Goal: Task Accomplishment & Management: Manage account settings

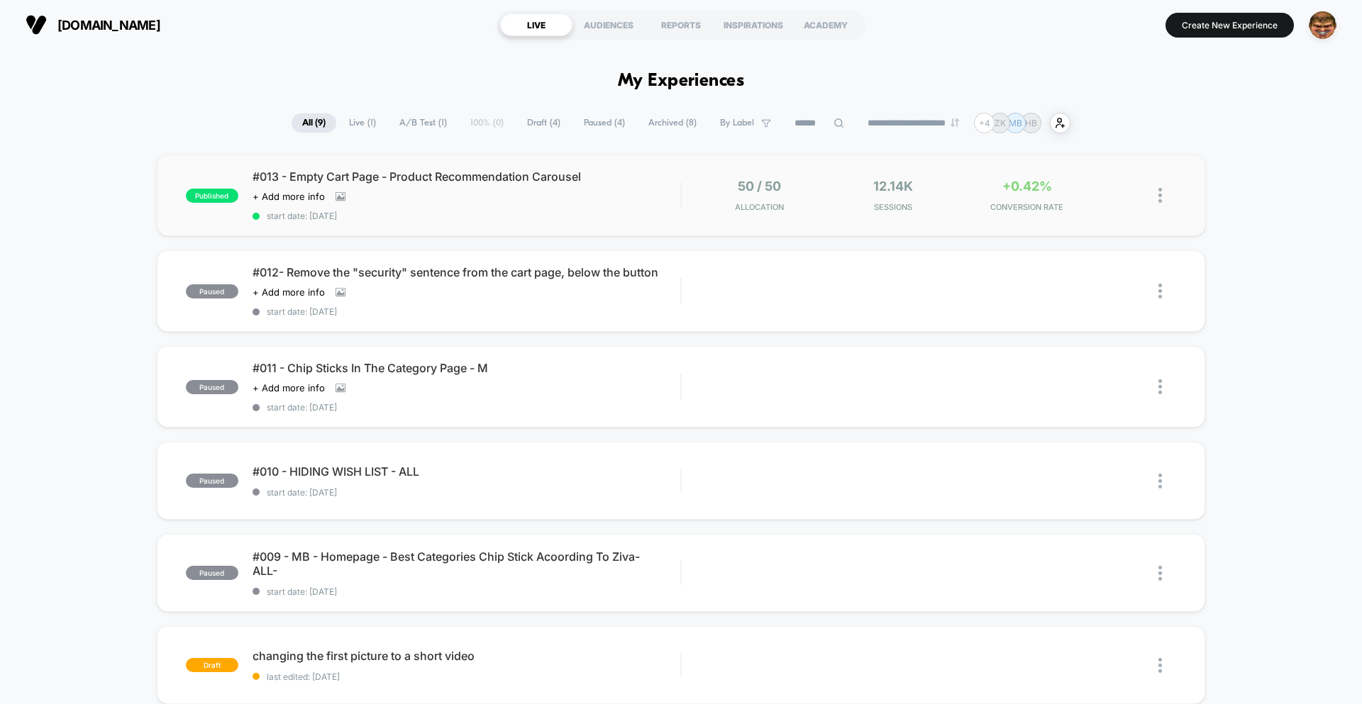
click at [569, 224] on div "published #013 - Empty Cart Page - Product Recommendation Carousel Click to vie…" at bounding box center [681, 196] width 1049 height 82
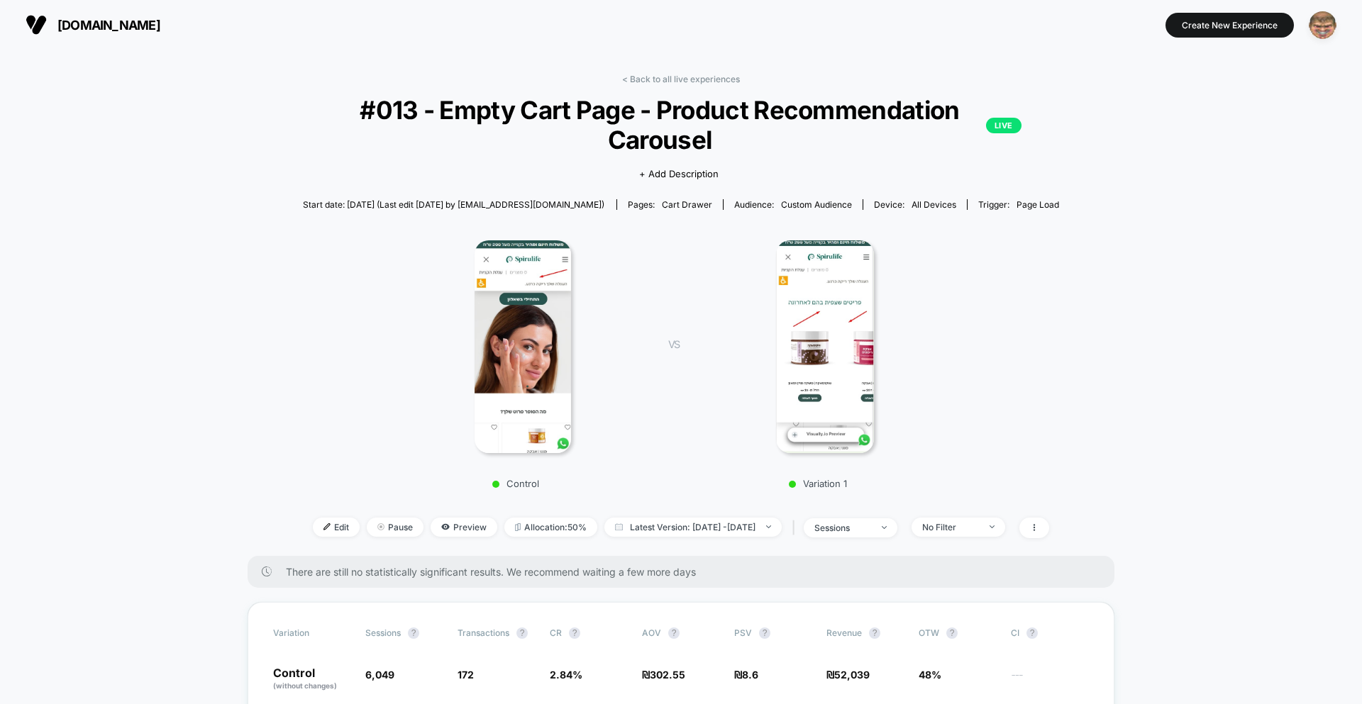
click at [1324, 30] on img "button" at bounding box center [1323, 25] width 28 height 28
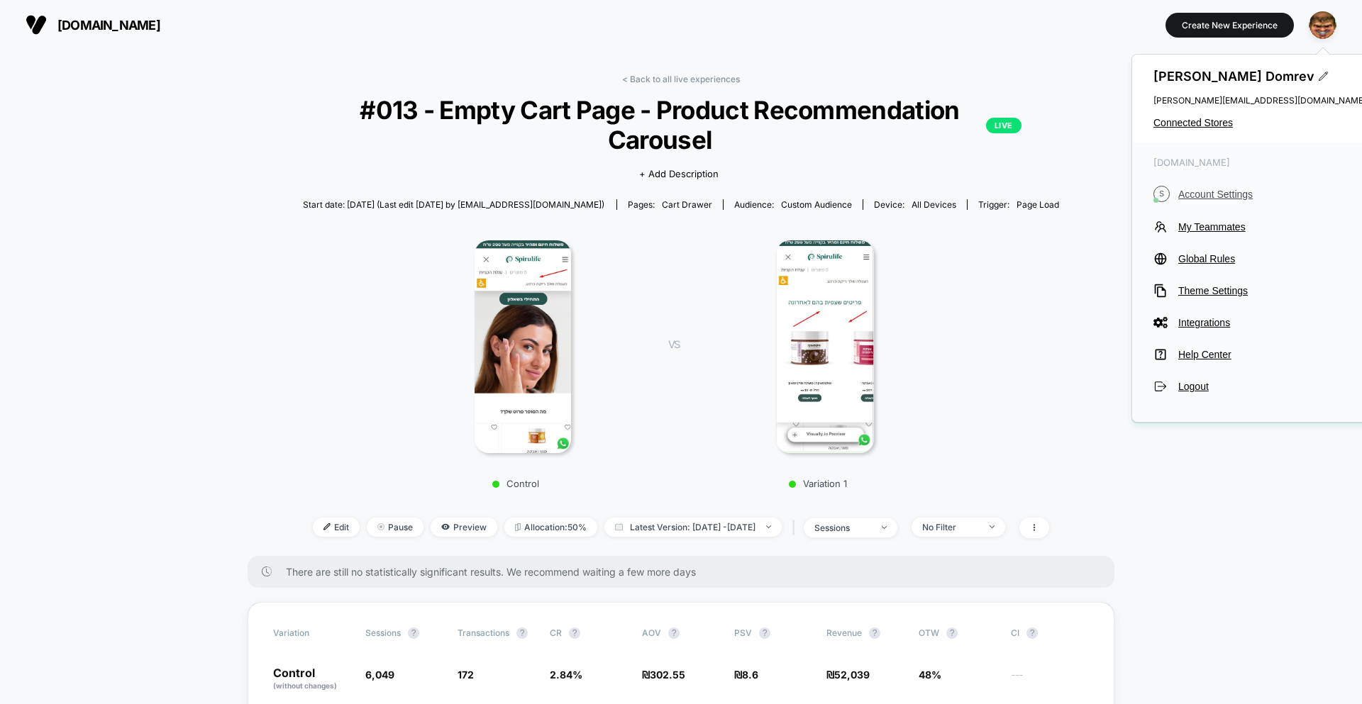
click at [1198, 199] on span "Account Settings" at bounding box center [1272, 194] width 188 height 11
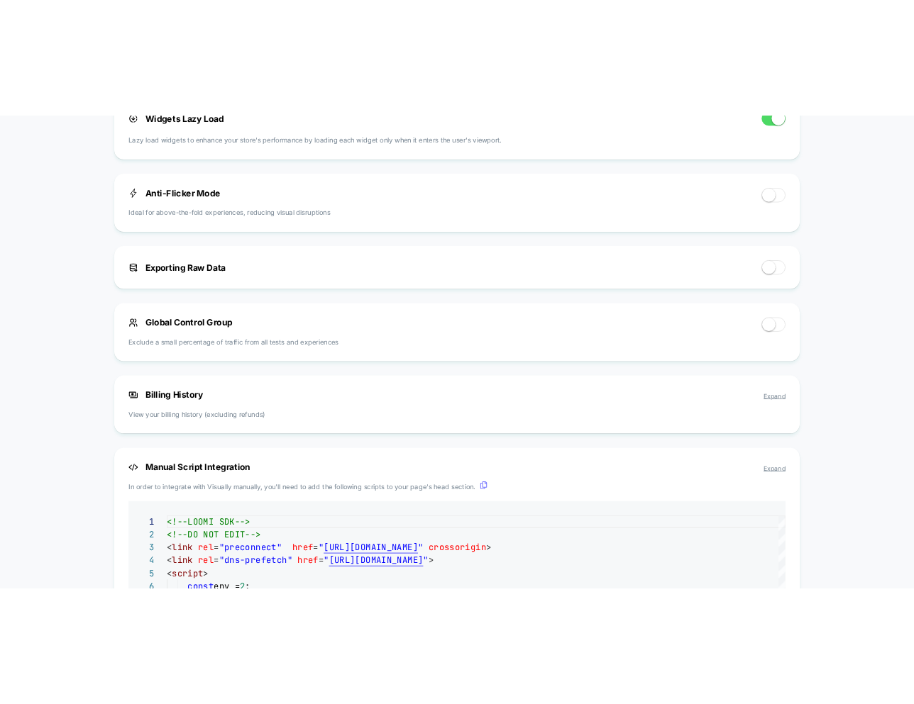
scroll to position [844, 0]
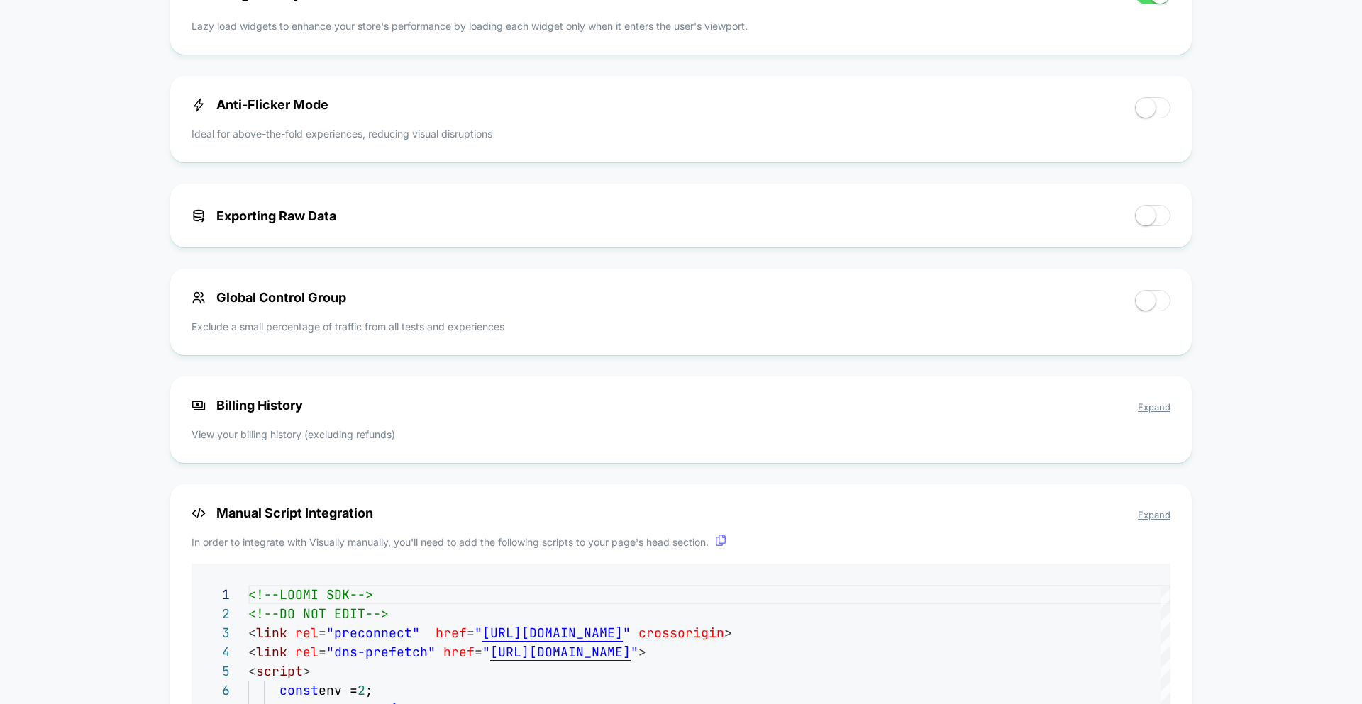
drag, startPoint x: 726, startPoint y: 215, endPoint x: 905, endPoint y: 204, distance: 178.4
click at [729, 216] on div "Exporting Raw Data" at bounding box center [656, 215] width 929 height 21
click at [1141, 212] on span at bounding box center [1146, 216] width 20 height 20
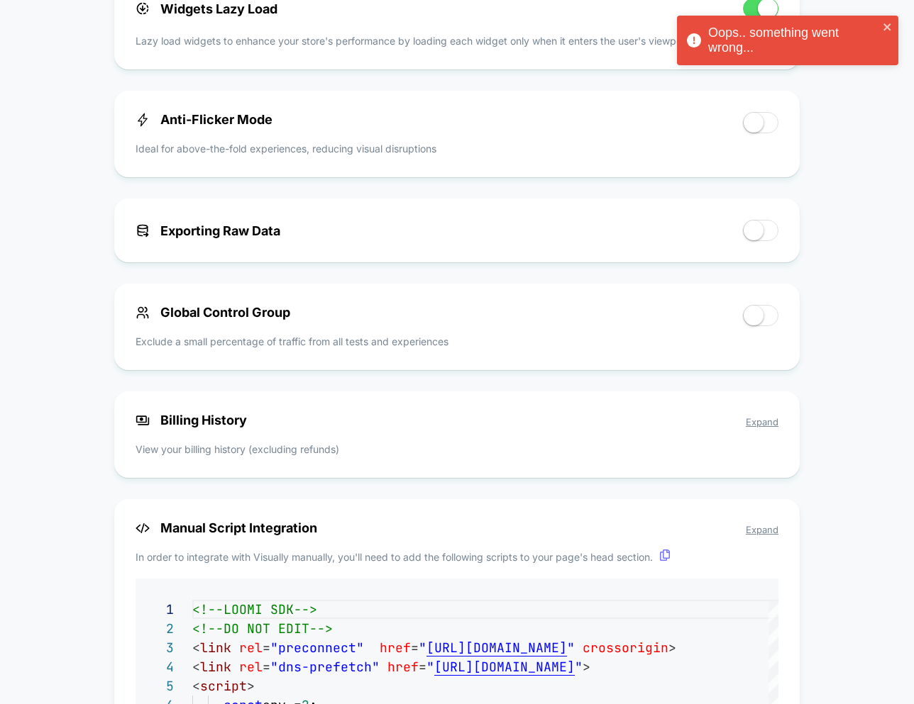
click at [749, 221] on span at bounding box center [753, 231] width 20 height 20
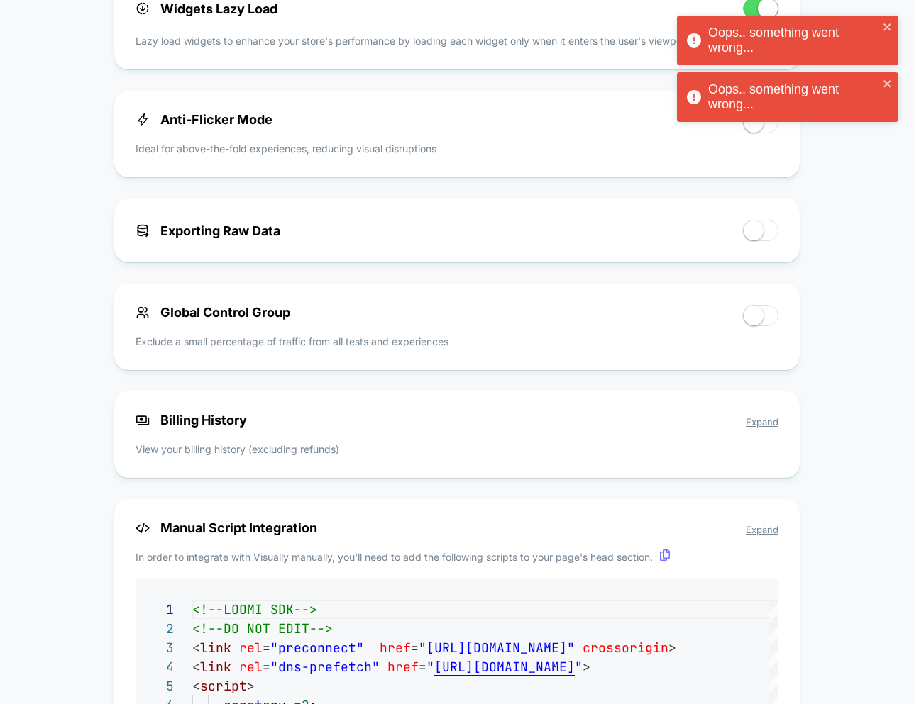
click at [721, 27] on div "Oops.. something went wrong..." at bounding box center [793, 41] width 170 height 30
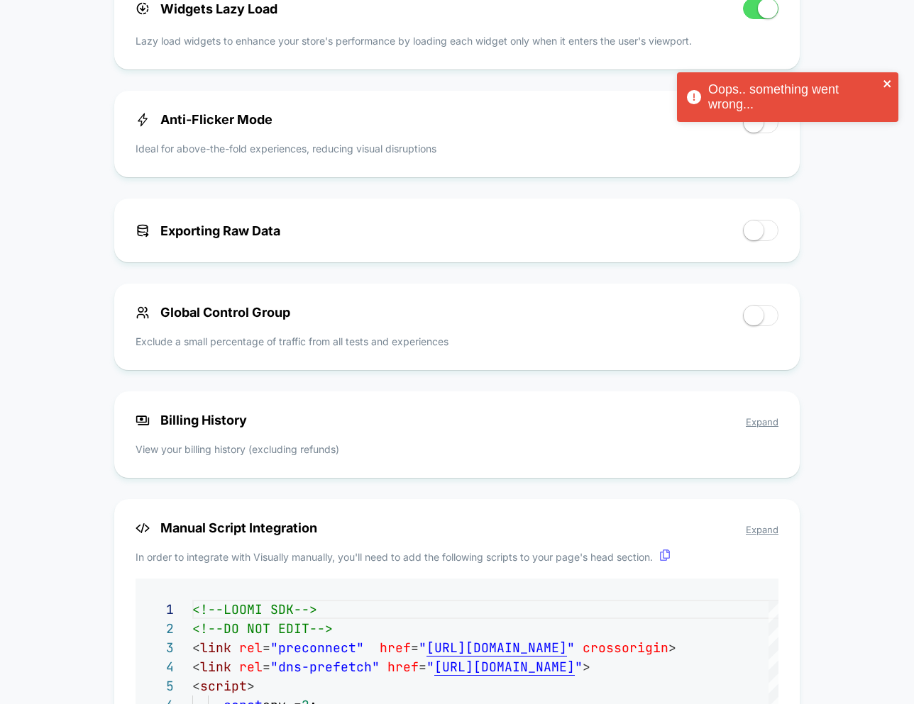
drag, startPoint x: 888, startPoint y: 78, endPoint x: 802, endPoint y: 114, distance: 92.5
click at [888, 79] on button "close" at bounding box center [888, 84] width 10 height 13
